Goal: Task Accomplishment & Management: Use online tool/utility

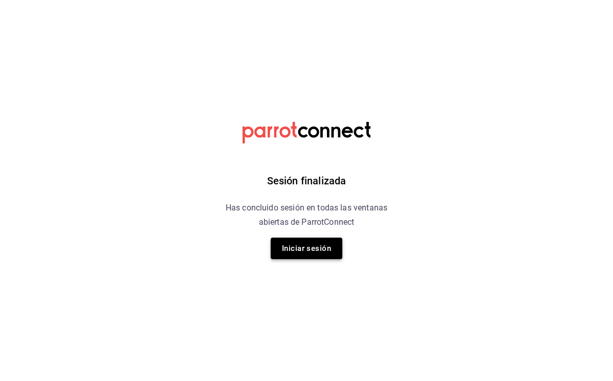
click at [311, 239] on button "Iniciar sesión" at bounding box center [307, 247] width 72 height 21
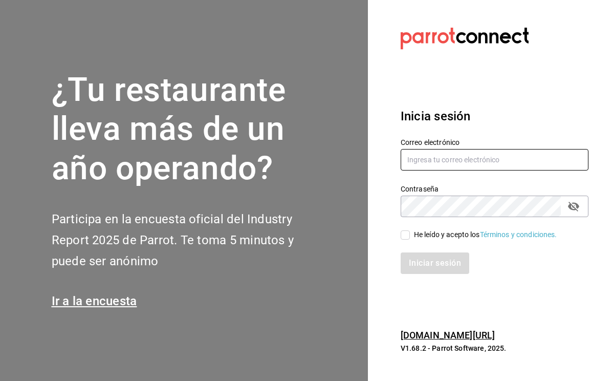
type input "[EMAIL_ADDRESS][DOMAIN_NAME]"
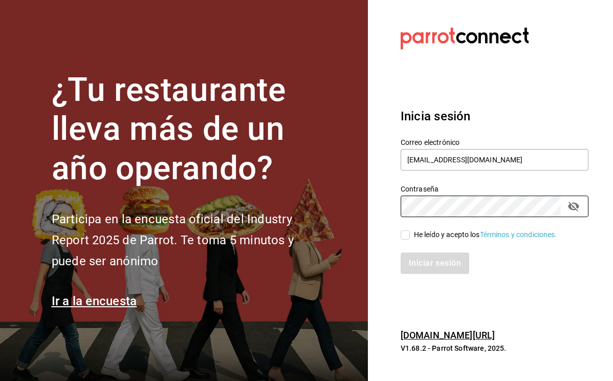
click at [414, 237] on div "He leído y acepto los Términos y condiciones." at bounding box center [485, 234] width 143 height 11
click at [410, 237] on input "He leído y acepto los Términos y condiciones." at bounding box center [405, 234] width 9 height 9
checkbox input "true"
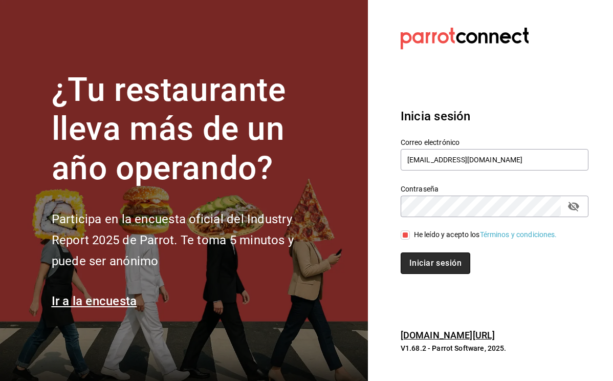
click at [426, 267] on button "Iniciar sesión" at bounding box center [436, 262] width 70 height 21
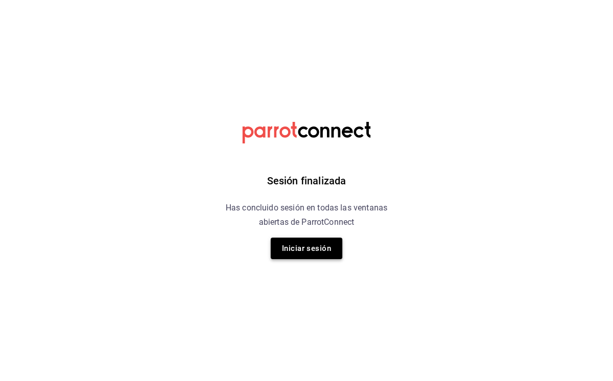
click at [294, 245] on button "Iniciar sesión" at bounding box center [307, 247] width 72 height 21
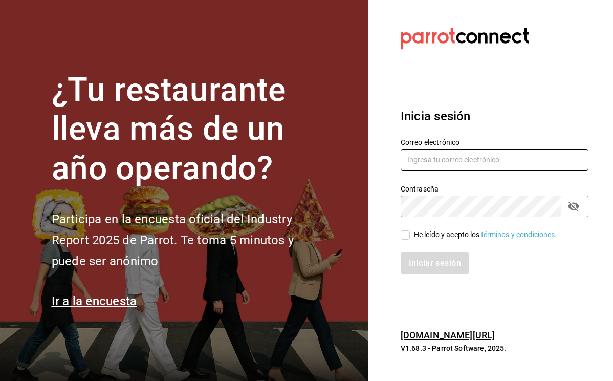
type input "contacto@manidipasta.com"
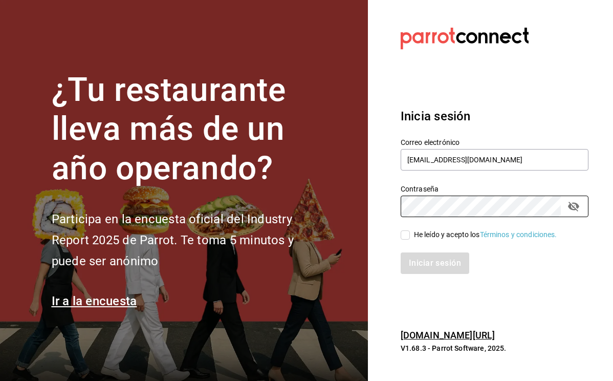
click at [433, 237] on div "He leído y acepto los Términos y condiciones." at bounding box center [485, 234] width 143 height 11
click at [410, 237] on input "He leído y acepto los Términos y condiciones." at bounding box center [405, 234] width 9 height 9
checkbox input "true"
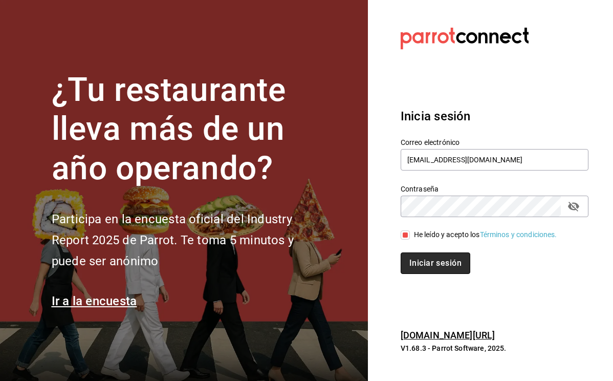
click at [433, 258] on button "Iniciar sesión" at bounding box center [436, 262] width 70 height 21
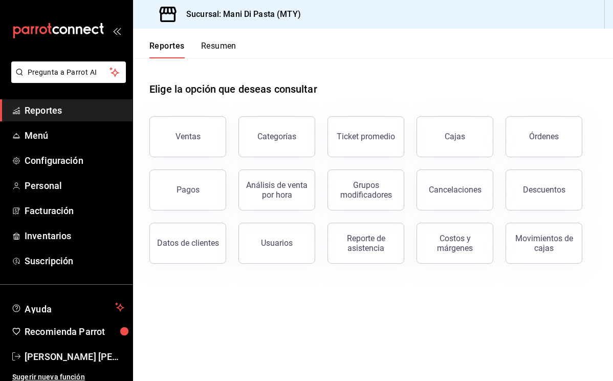
click at [224, 49] on button "Resumen" at bounding box center [218, 49] width 35 height 17
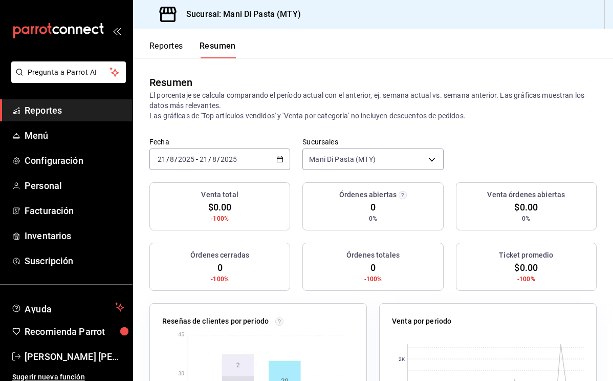
click at [279, 162] on \(Stroke\) "button" at bounding box center [280, 160] width 6 height 6
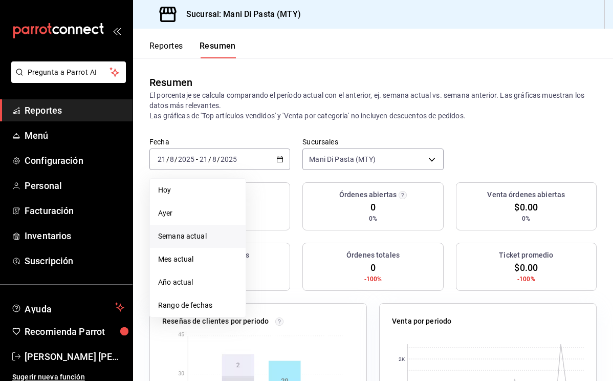
click at [192, 243] on li "Semana actual" at bounding box center [198, 236] width 96 height 23
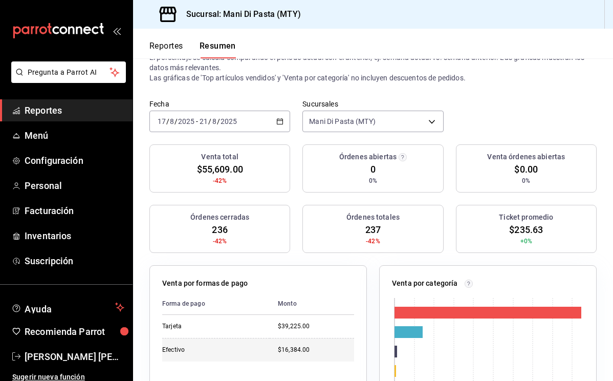
scroll to position [37, 0]
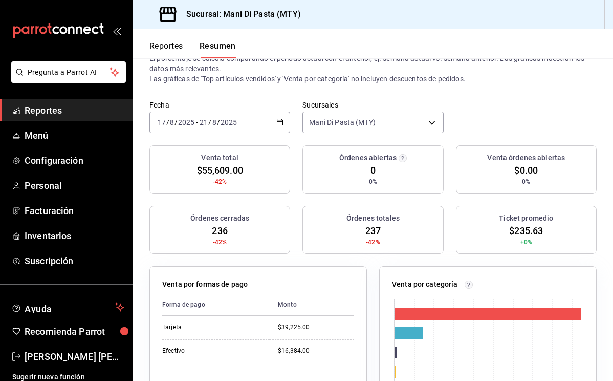
click at [271, 124] on div "2025-08-17 17 / 8 / 2025 - 2025-08-21 21 / 8 / 2025" at bounding box center [219, 122] width 141 height 21
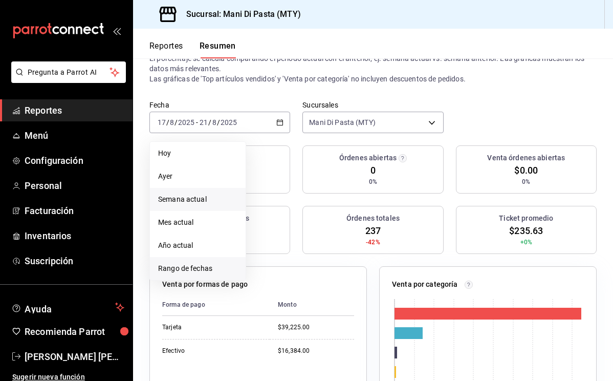
click at [191, 267] on span "Rango de fechas" at bounding box center [197, 268] width 79 height 11
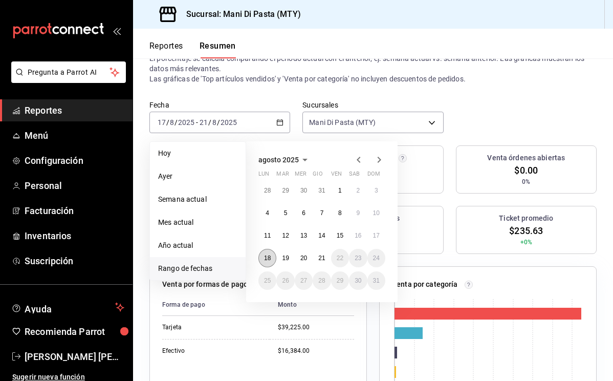
click at [266, 256] on abbr "18" at bounding box center [267, 257] width 7 height 7
click at [325, 256] on abbr "21" at bounding box center [321, 257] width 7 height 7
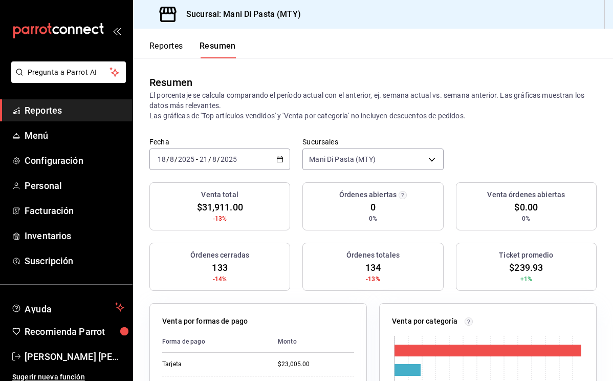
scroll to position [0, 0]
click at [168, 52] on button "Reportes" at bounding box center [166, 49] width 34 height 17
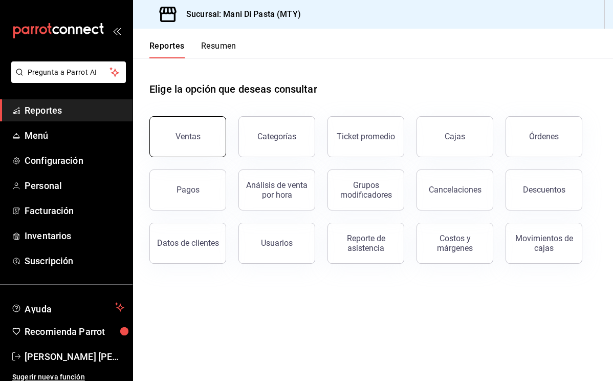
click at [197, 147] on button "Ventas" at bounding box center [187, 136] width 77 height 41
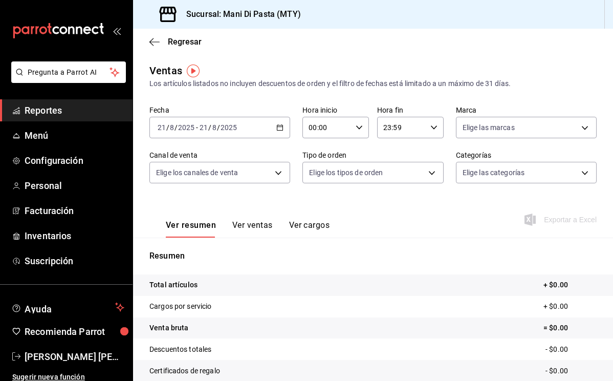
click at [277, 132] on div "2025-08-21 21 / 8 / 2025 - 2025-08-21 21 / 8 / 2025" at bounding box center [219, 127] width 141 height 21
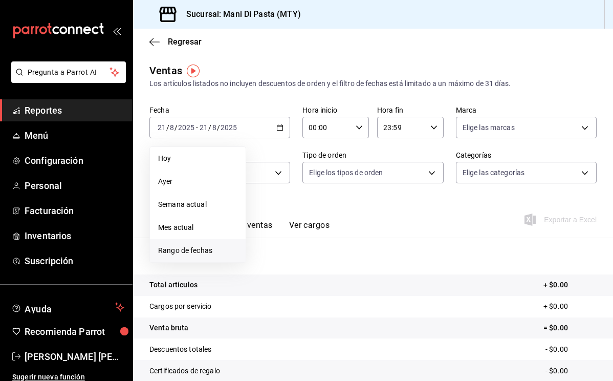
click at [180, 251] on span "Rango de fechas" at bounding box center [197, 250] width 79 height 11
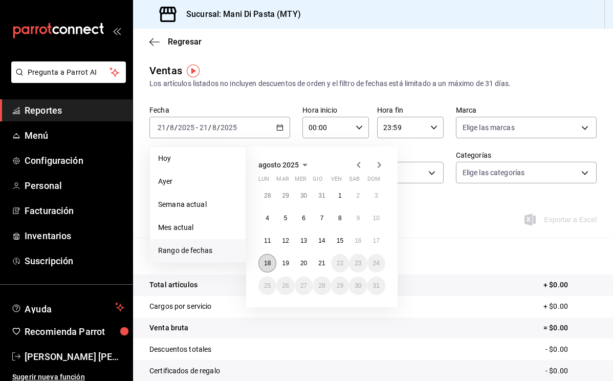
click at [264, 265] on abbr "18" at bounding box center [267, 262] width 7 height 7
click at [329, 264] on button "21" at bounding box center [322, 263] width 18 height 18
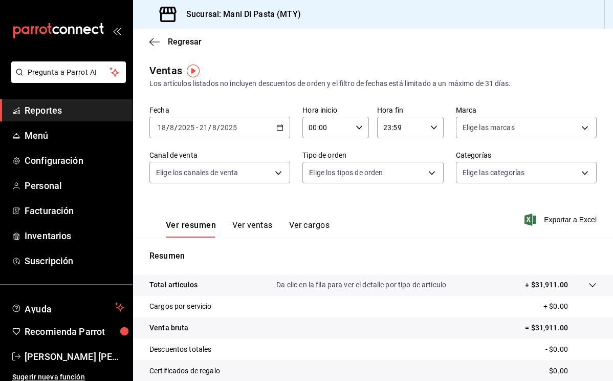
click at [256, 221] on button "Ver ventas" at bounding box center [252, 228] width 40 height 17
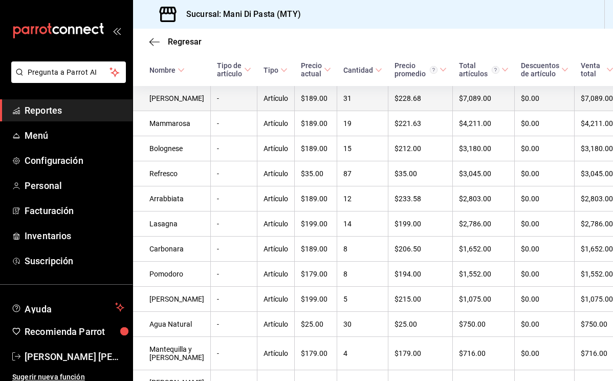
scroll to position [183, 0]
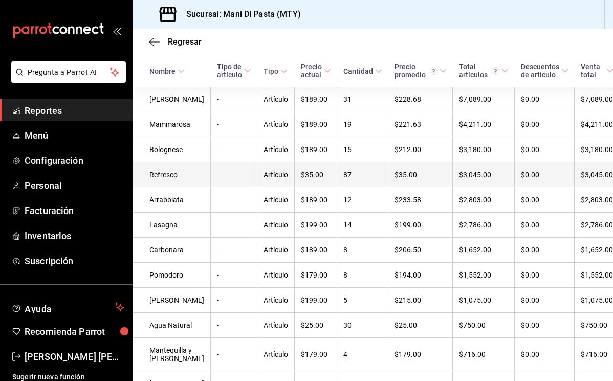
click at [170, 178] on td "Refresco" at bounding box center [172, 174] width 78 height 25
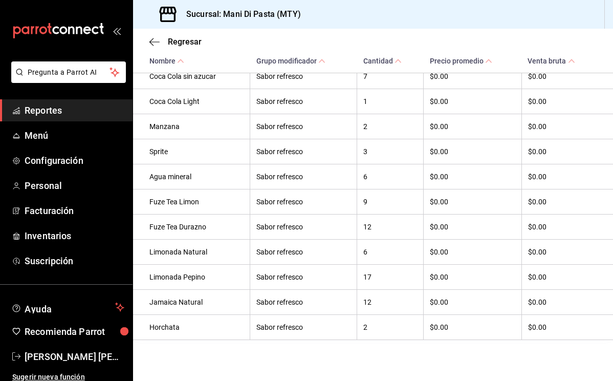
scroll to position [322, 0]
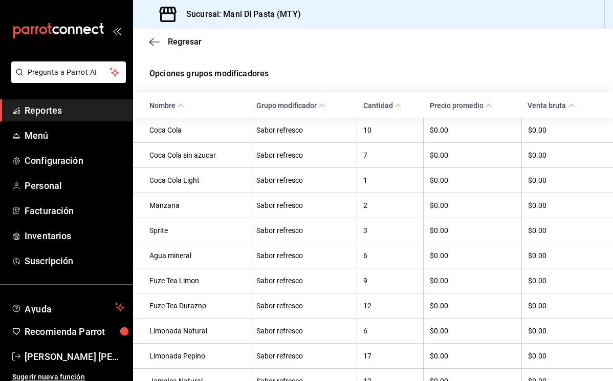
click at [397, 103] on icon at bounding box center [397, 105] width 7 height 7
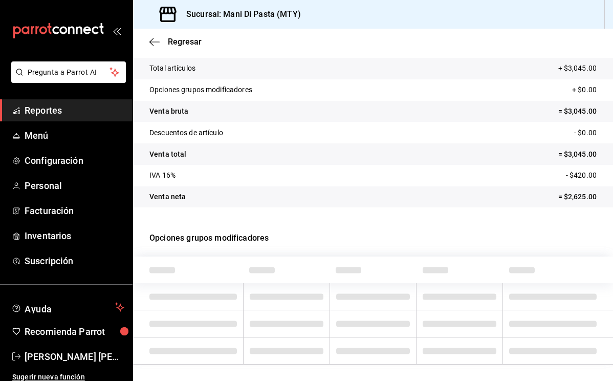
scroll to position [0, 0]
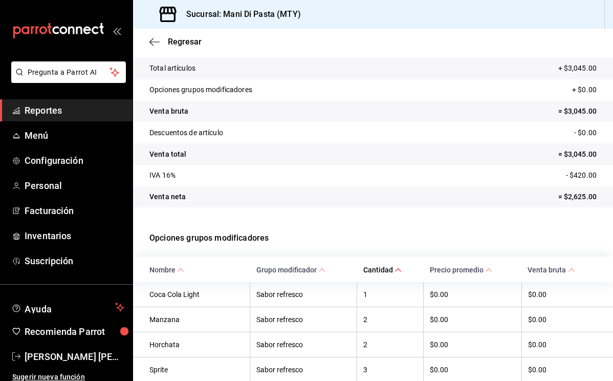
click at [397, 268] on icon at bounding box center [397, 269] width 7 height 7
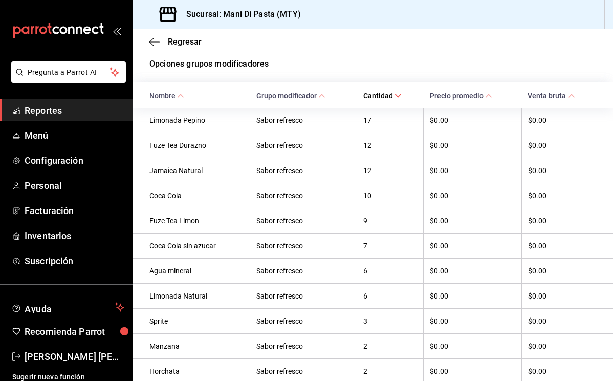
scroll to position [231, 0]
